Goal: Task Accomplishment & Management: Manage account settings

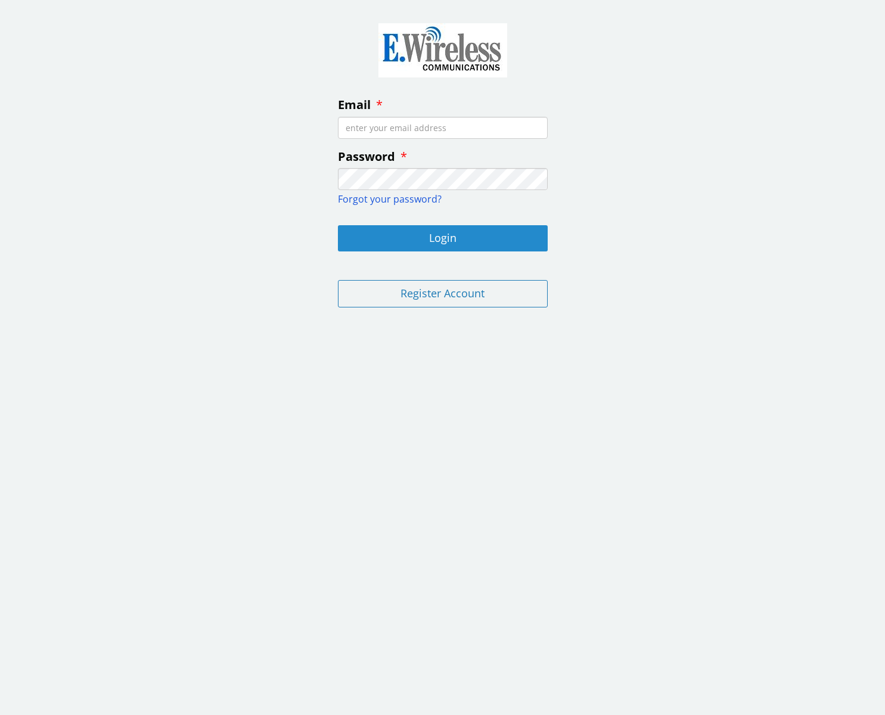
type input "[PERSON_NAME][EMAIL_ADDRESS][DOMAIN_NAME]"
click at [445, 234] on button "Login" at bounding box center [443, 238] width 210 height 26
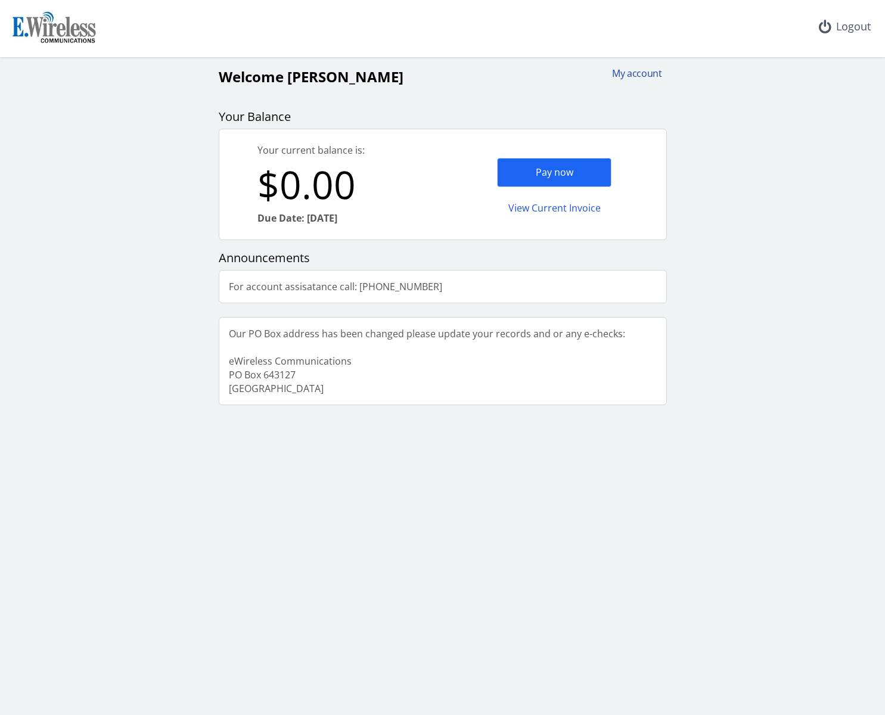
click at [644, 75] on div "My account" at bounding box center [633, 74] width 57 height 14
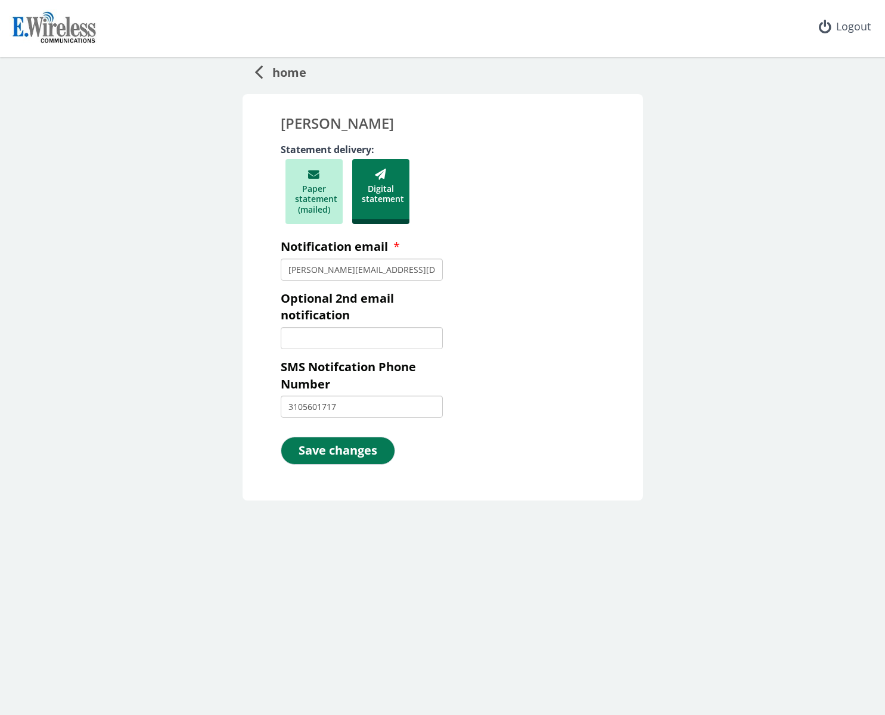
click at [75, 31] on img at bounding box center [55, 29] width 91 height 38
